Goal: Task Accomplishment & Management: Use online tool/utility

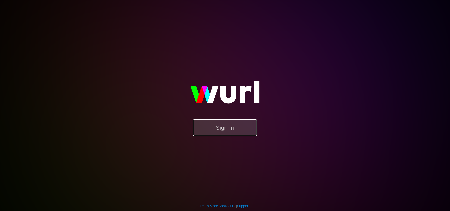
click at [231, 135] on button "Sign In" at bounding box center [225, 127] width 64 height 17
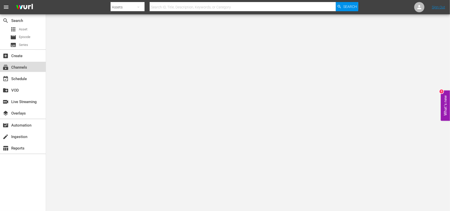
click at [20, 69] on div "subscriptions Channels" at bounding box center [14, 66] width 29 height 5
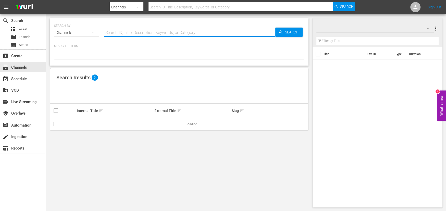
click at [129, 31] on input "text" at bounding box center [189, 33] width 171 height 12
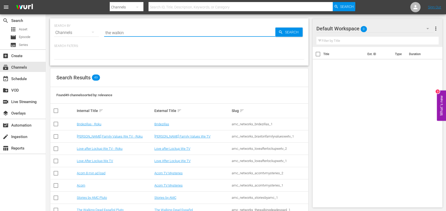
type input "the walking"
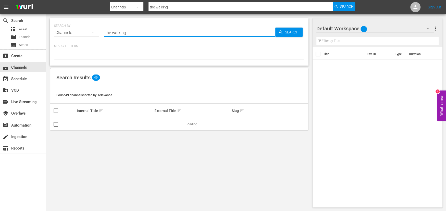
type input "the walking dead"
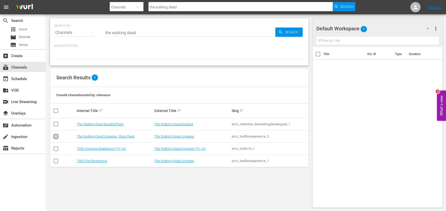
click at [57, 137] on input "checkbox" at bounding box center [56, 137] width 6 height 6
checkbox input "true"
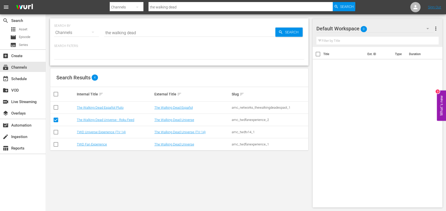
click at [55, 131] on input "checkbox" at bounding box center [56, 133] width 6 height 6
checkbox input "true"
click at [56, 144] on input "checkbox" at bounding box center [56, 145] width 6 height 6
checkbox input "true"
click at [103, 119] on link "The Walking Dead Universe - Roku Feed" at bounding box center [105, 120] width 57 height 4
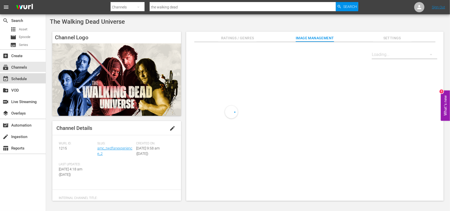
click at [32, 78] on div "event_available Schedule" at bounding box center [23, 78] width 46 height 10
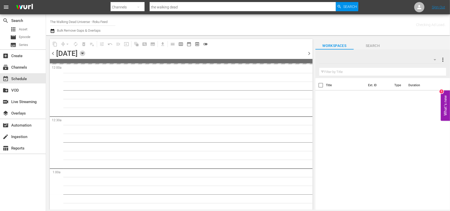
click at [85, 52] on icon "button" at bounding box center [83, 54] width 6 height 6
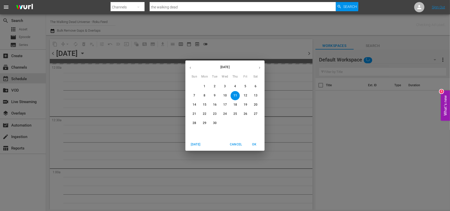
click at [195, 103] on p "14" at bounding box center [194, 105] width 4 height 4
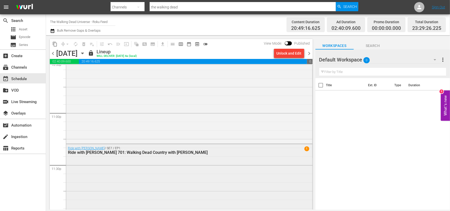
scroll to position [2347, 0]
click at [187, 167] on div "Ride with [PERSON_NAME] / SE7 / EP1: Ride with [PERSON_NAME] 701: Walking Dead …" at bounding box center [189, 185] width 246 height 83
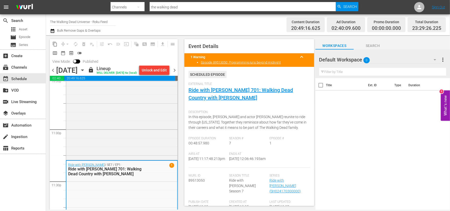
drag, startPoint x: 117, startPoint y: 19, endPoint x: 110, endPoint y: 23, distance: 7.4
click at [114, 21] on div "Channel Title The Walking Dead Universe - Roku Feed Bulk Remove Gaps & Overlaps" at bounding box center [158, 25] width 216 height 18
click at [110, 23] on input "The Walking Dead Universe - Roku Feed" at bounding box center [82, 22] width 65 height 12
drag, startPoint x: 107, startPoint y: 21, endPoint x: 91, endPoint y: 19, distance: 17.1
click at [91, 19] on input "The Walking Dead Universe - Roku Feed" at bounding box center [82, 22] width 65 height 12
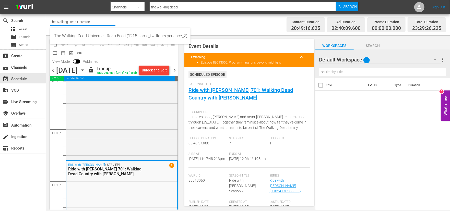
click at [94, 22] on input "The Walking Dead Universe" at bounding box center [82, 22] width 65 height 12
click at [184, 8] on input "the walking dead" at bounding box center [243, 7] width 186 height 12
drag, startPoint x: 93, startPoint y: 22, endPoint x: 28, endPoint y: 16, distance: 65.4
click at [46, 0] on div "search Search apps Asset movie Episode subtitles Series add_box Create subscrip…" at bounding box center [248, 0] width 404 height 0
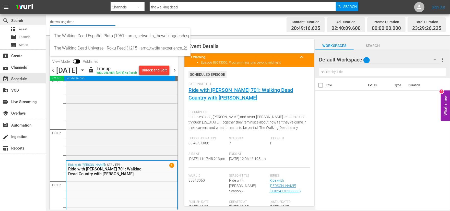
drag, startPoint x: 82, startPoint y: 21, endPoint x: 10, endPoint y: 19, distance: 72.3
click at [46, 0] on div "search Search apps Asset movie Episode subtitles Series add_box Create subscrip…" at bounding box center [248, 0] width 404 height 0
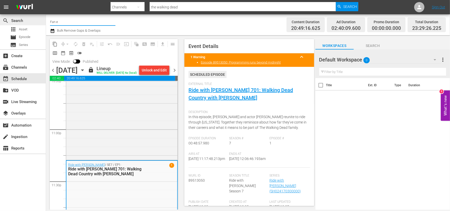
type input "Fan ex"
drag, startPoint x: 60, startPoint y: 22, endPoint x: 11, endPoint y: 22, distance: 48.5
click at [46, 0] on div "search Search apps Asset movie Episode subtitles Series add_box Create subscrip…" at bounding box center [248, 0] width 404 height 0
click at [189, 5] on input "the walking dead" at bounding box center [243, 7] width 186 height 12
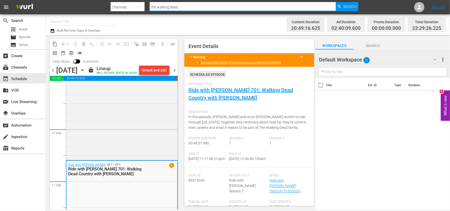
click at [189, 5] on input "the walking dead" at bounding box center [243, 7] width 186 height 12
type input "the walking dead"
click at [189, 5] on input "the walking dead" at bounding box center [243, 7] width 186 height 12
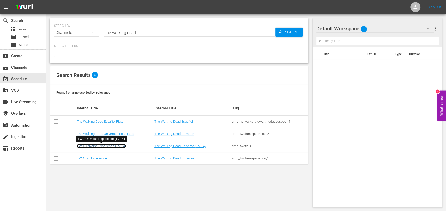
click at [106, 145] on link "TWD Universe Experience (TV-14)" at bounding box center [101, 146] width 49 height 4
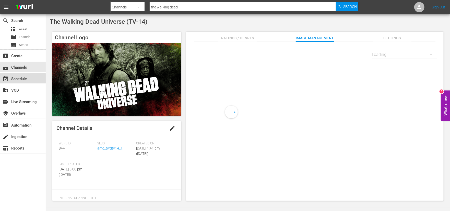
click at [12, 80] on div "event_available Schedule" at bounding box center [14, 78] width 29 height 5
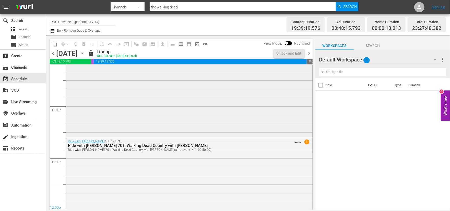
scroll to position [2232, 0]
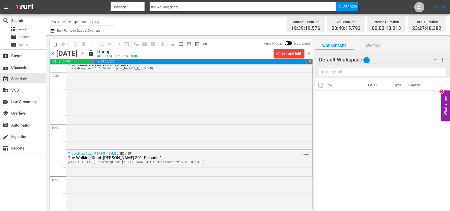
click at [105, 157] on div "The Walking Dead: [PERSON_NAME] 301: Episode 1" at bounding box center [175, 157] width 215 height 5
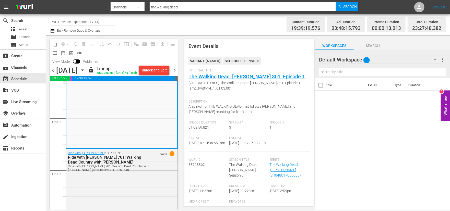
scroll to position [2359, 0]
click at [135, 164] on div "Ride with [PERSON_NAME] 701: Walking Dead Country with [PERSON_NAME]" at bounding box center [109, 159] width 83 height 10
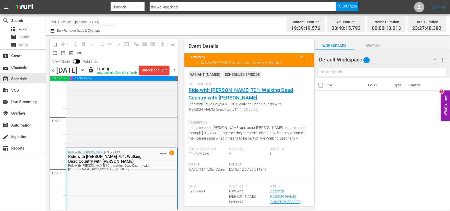
click at [201, 5] on input "the walking dead" at bounding box center [243, 7] width 186 height 12
click at [348, 5] on span "Search" at bounding box center [350, 6] width 14 height 9
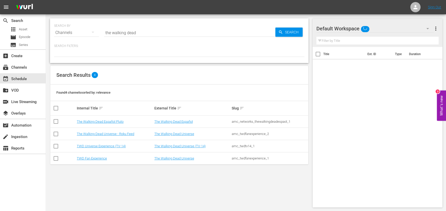
click at [101, 160] on td "TWD Fan Experience" at bounding box center [114, 158] width 77 height 12
click at [101, 159] on link "TWD Fan Experience" at bounding box center [92, 158] width 30 height 4
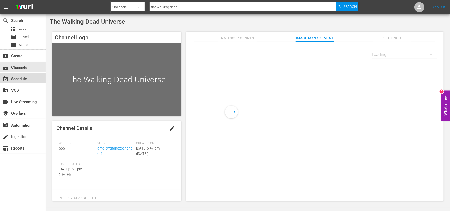
click at [17, 77] on div "event_available Schedule" at bounding box center [14, 78] width 29 height 5
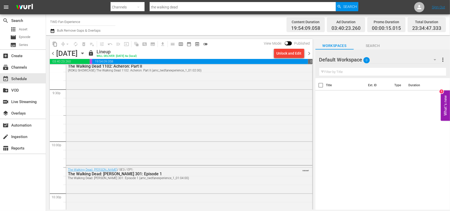
scroll to position [2367, 0]
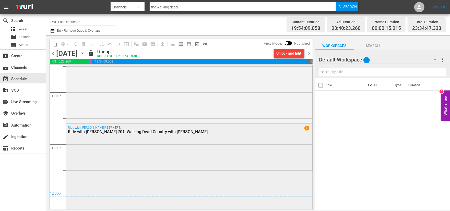
click at [130, 132] on div "Ride with [PERSON_NAME] 701: Walking Dead Country with [PERSON_NAME]" at bounding box center [175, 131] width 215 height 5
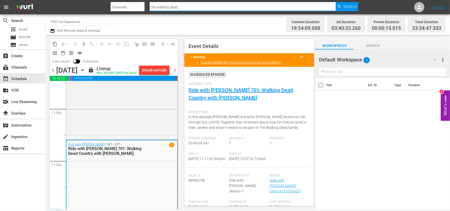
drag, startPoint x: 184, startPoint y: 9, endPoint x: 114, endPoint y: 7, distance: 69.7
click at [114, 7] on div "Search By Channels Search ID, Title, Description, Keywords, or Category the wal…" at bounding box center [233, 7] width 247 height 12
type input "stories by amc"
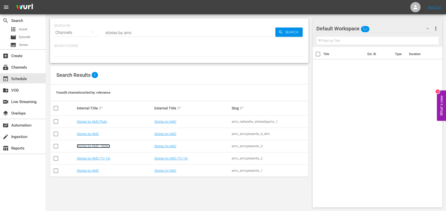
click at [93, 147] on link "Stories by AMC - ROKU" at bounding box center [93, 146] width 33 height 4
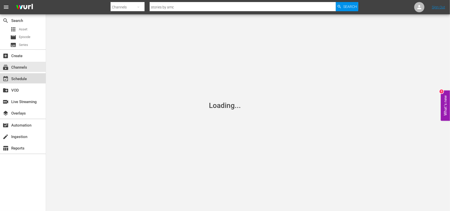
click at [20, 80] on div "event_available Schedule" at bounding box center [14, 78] width 29 height 5
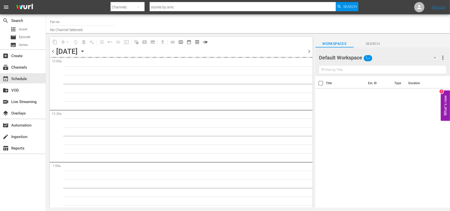
type input "Stories by AMC - ROKU (1214)"
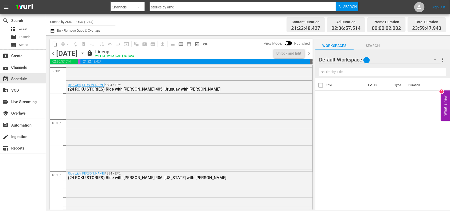
scroll to position [2365, 0]
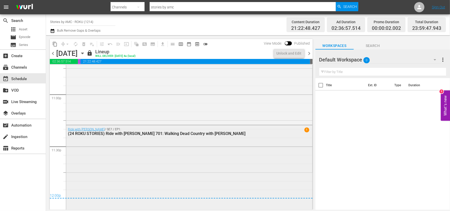
click at [137, 151] on div "Ride with [PERSON_NAME] / SE7 / EP1: (24 ROKU STORIES) Ride with [PERSON_NAME] …" at bounding box center [189, 166] width 246 height 83
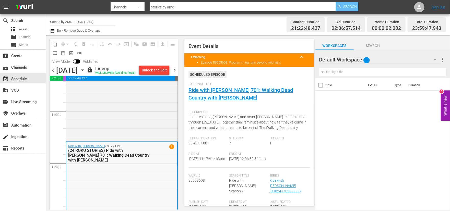
click at [343, 10] on span "Search" at bounding box center [350, 6] width 14 height 9
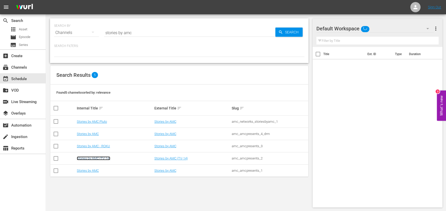
click at [107, 157] on link "Stories by AMC (TV-14)" at bounding box center [93, 158] width 33 height 4
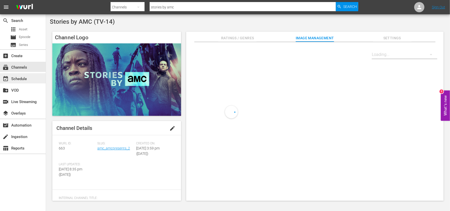
click at [22, 80] on div "event_available Schedule" at bounding box center [14, 78] width 29 height 5
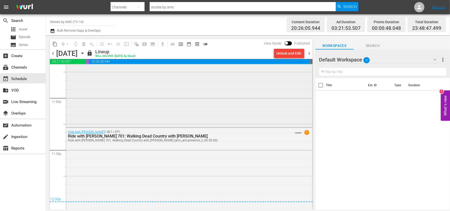
scroll to position [2366, 0]
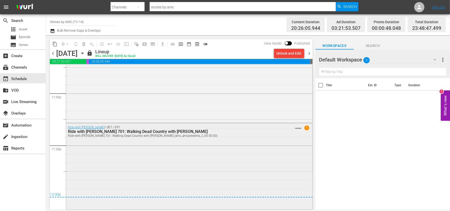
click at [159, 132] on div "Ride with [PERSON_NAME] 701: Walking Dead Country with [PERSON_NAME]" at bounding box center [175, 131] width 215 height 5
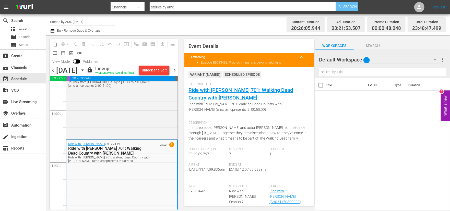
click at [354, 7] on span "Search" at bounding box center [350, 6] width 14 height 9
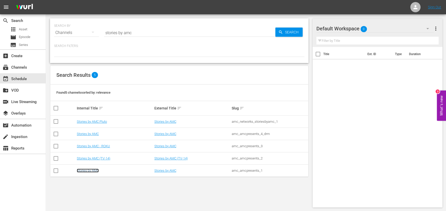
click at [88, 171] on link "Stories by AMC" at bounding box center [88, 171] width 22 height 4
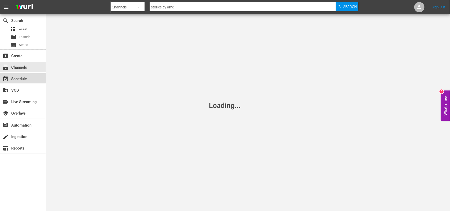
click at [27, 78] on div "event_available Schedule" at bounding box center [14, 78] width 29 height 5
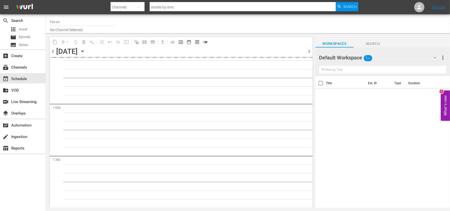
scroll to position [2349, 0]
type input "Stories by AMC (474)"
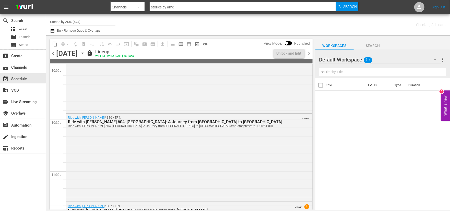
scroll to position [2367, 0]
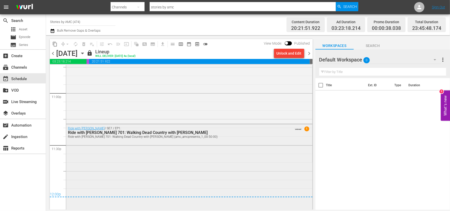
click at [129, 133] on div "Ride with [PERSON_NAME] 701: Walking Dead Country with [PERSON_NAME]" at bounding box center [175, 132] width 215 height 5
